Goal: Navigation & Orientation: Find specific page/section

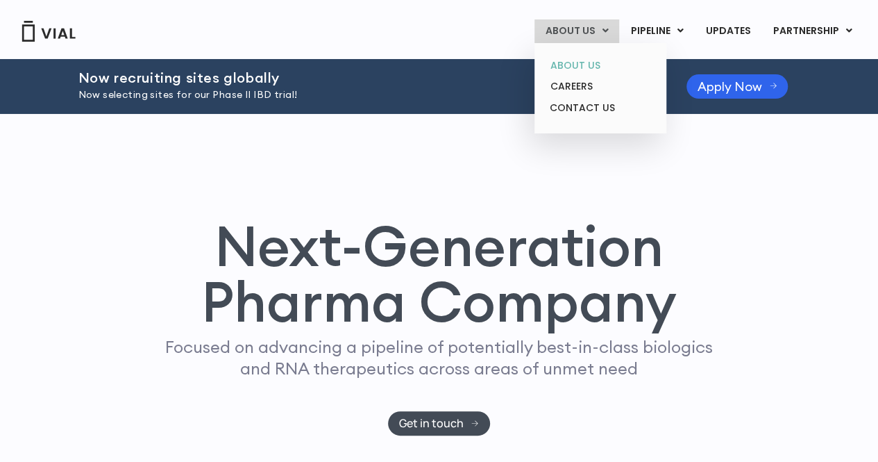
click at [590, 63] on link "ABOUT US" at bounding box center [601, 66] width 122 height 22
